Goal: Transaction & Acquisition: Purchase product/service

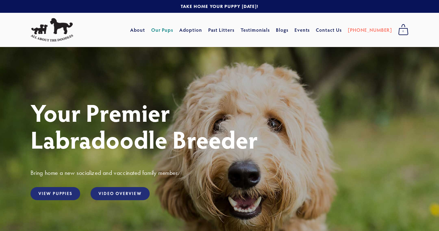
click at [173, 30] on link "Our Pups" at bounding box center [162, 29] width 22 height 11
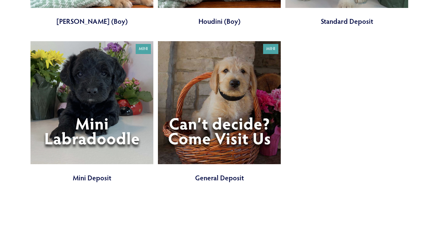
scroll to position [676, 0]
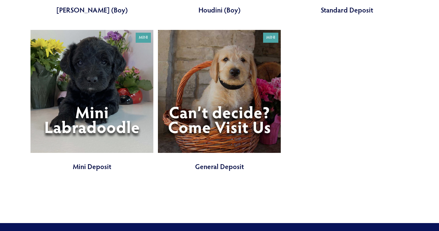
click at [109, 92] on link at bounding box center [91, 100] width 123 height 141
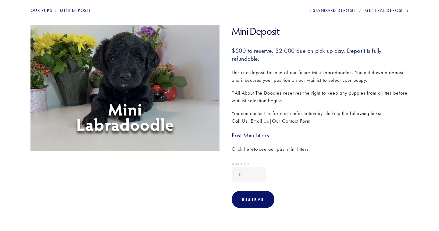
scroll to position [73, 0]
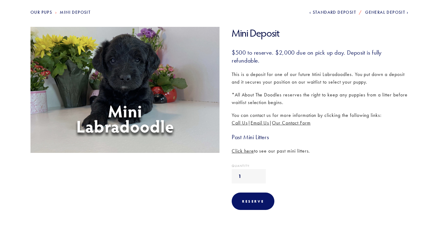
click at [234, 150] on span "Click here" at bounding box center [242, 151] width 22 height 6
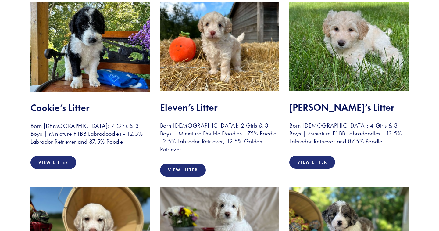
scroll to position [511, 0]
